Goal: Check status

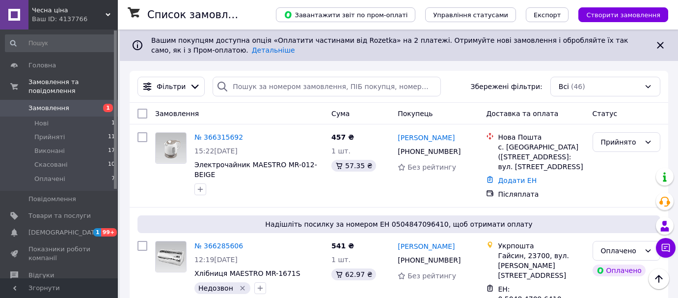
scroll to position [312, 0]
click at [55, 228] on span "[DEMOGRAPHIC_DATA]" at bounding box center [64, 232] width 73 height 9
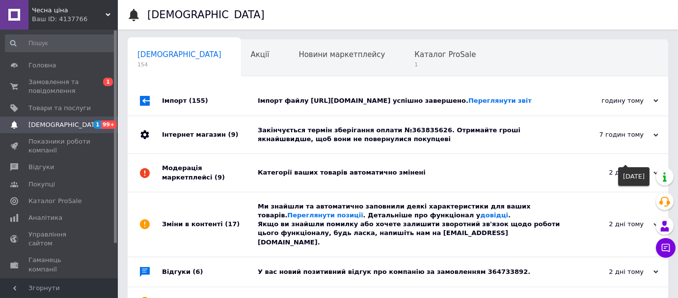
click at [657, 136] on use at bounding box center [656, 134] width 5 height 3
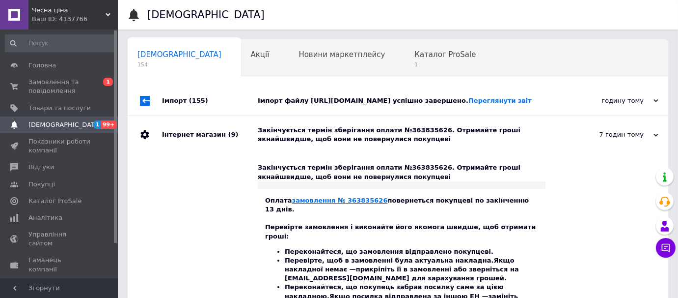
click at [348, 204] on link "замовлення № 363835626" at bounding box center [340, 200] width 96 height 7
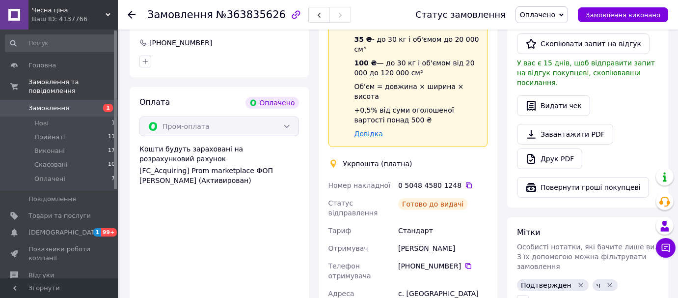
scroll to position [535, 0]
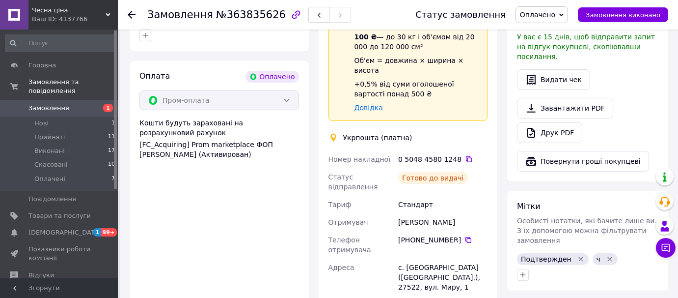
click at [130, 12] on icon at bounding box center [132, 15] width 8 height 8
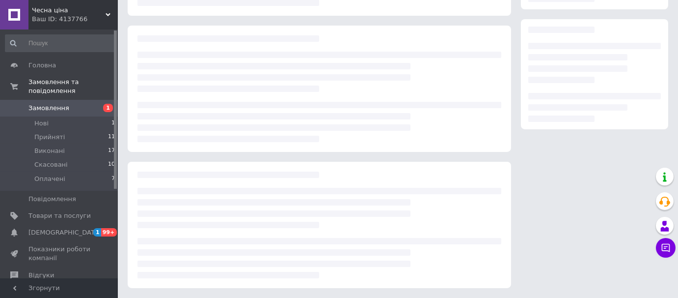
scroll to position [151, 0]
